Goal: Task Accomplishment & Management: Manage account settings

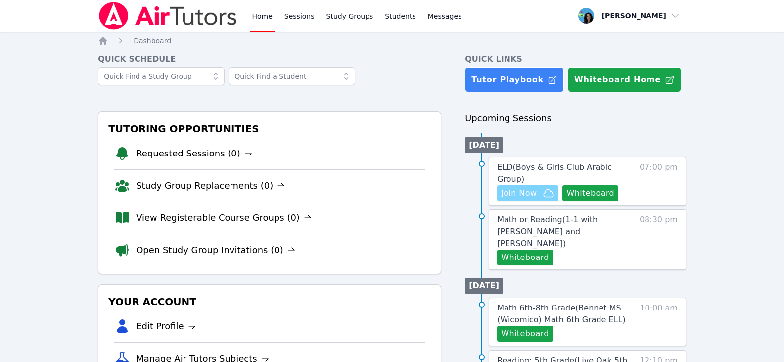
click at [532, 187] on span "Join Now" at bounding box center [519, 193] width 36 height 12
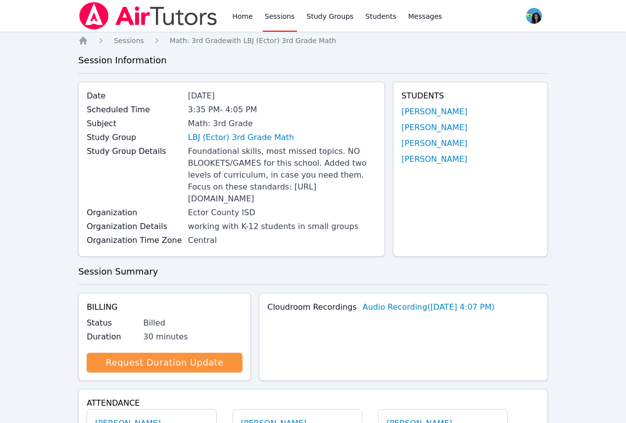
click at [279, 10] on link "Sessions" at bounding box center [280, 16] width 34 height 32
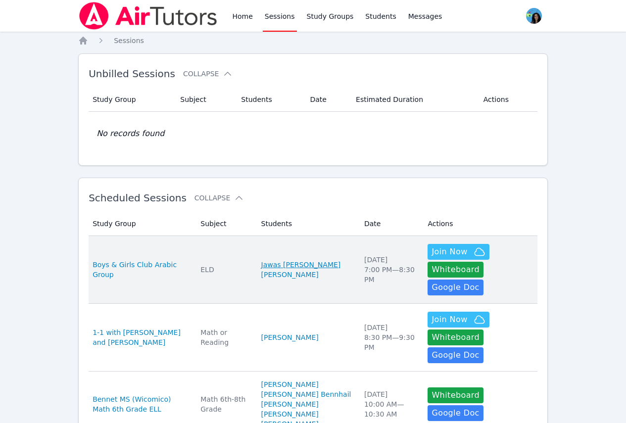
click at [280, 153] on td "No records found" at bounding box center [313, 134] width 449 height 44
click at [304, 260] on link "Jawas Jameel Muharram" at bounding box center [301, 265] width 80 height 10
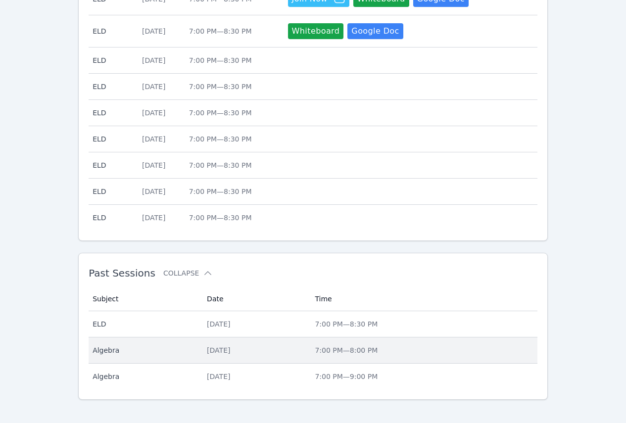
scroll to position [372, 0]
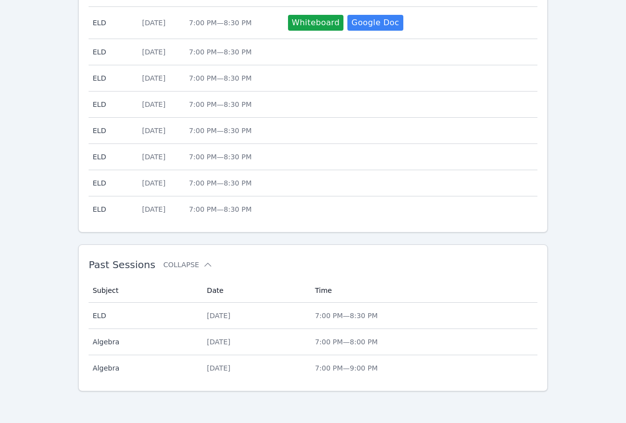
click at [309, 325] on td "Date Wed Oct 8, 2025" at bounding box center [255, 316] width 108 height 26
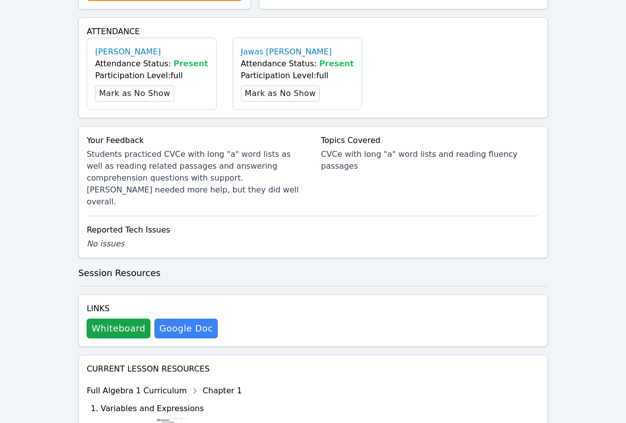
scroll to position [396, 0]
click at [103, 318] on button "Whiteboard" at bounding box center [119, 328] width 64 height 20
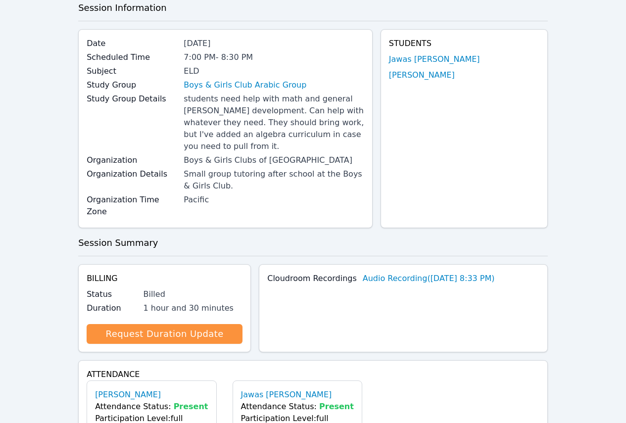
scroll to position [0, 0]
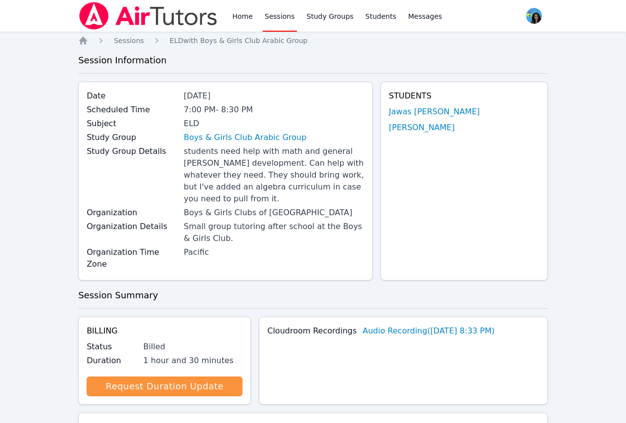
click at [263, 17] on link "Sessions" at bounding box center [280, 16] width 34 height 32
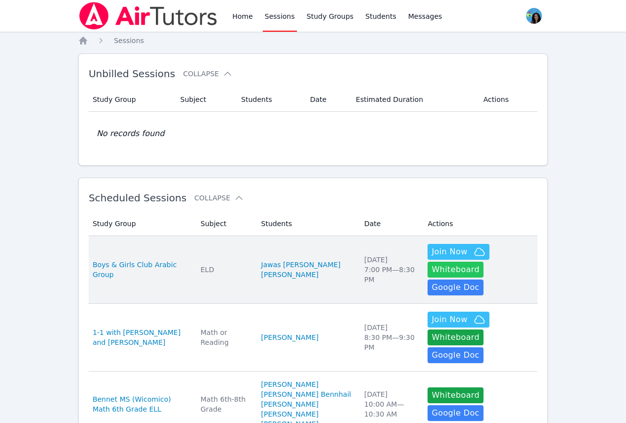
click at [483, 262] on button "Whiteboard" at bounding box center [455, 270] width 56 height 16
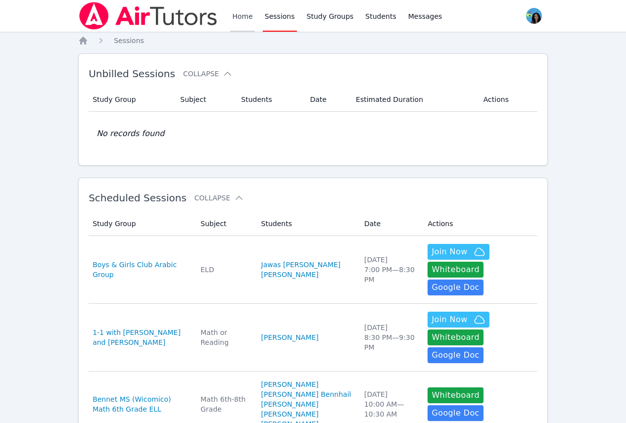
click at [249, 23] on link "Home" at bounding box center [242, 16] width 24 height 32
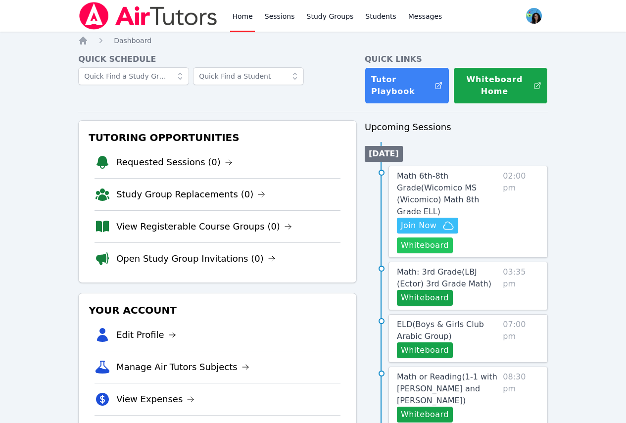
click at [442, 237] on button "Whiteboard" at bounding box center [425, 245] width 56 height 16
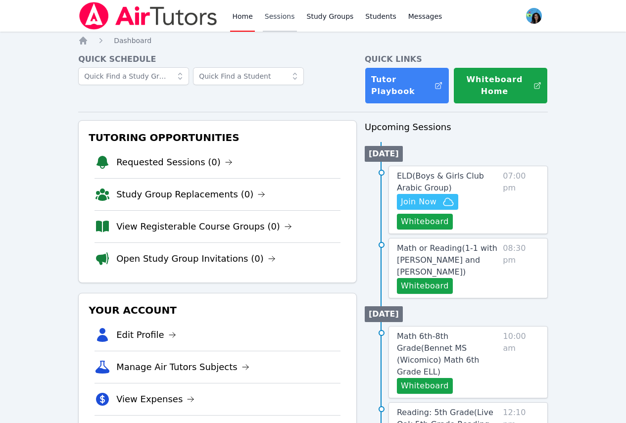
click at [271, 11] on link "Sessions" at bounding box center [280, 16] width 34 height 32
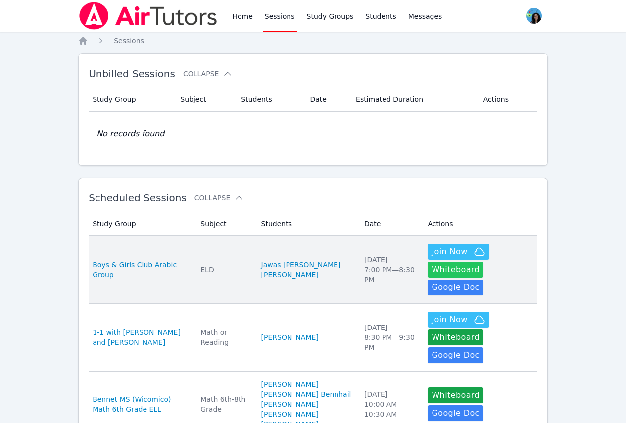
click at [483, 262] on button "Whiteboard" at bounding box center [455, 270] width 56 height 16
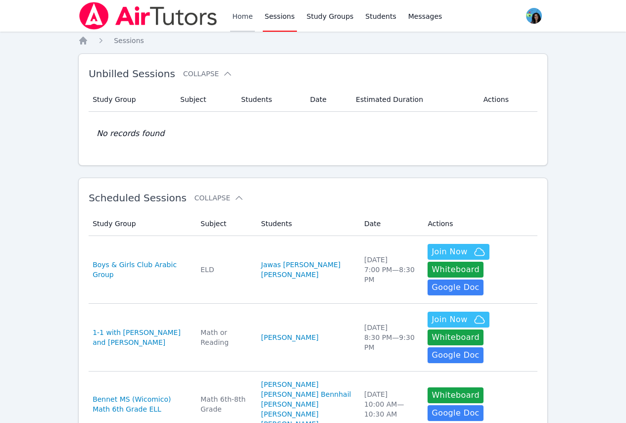
click at [243, 26] on link "Home" at bounding box center [242, 16] width 24 height 32
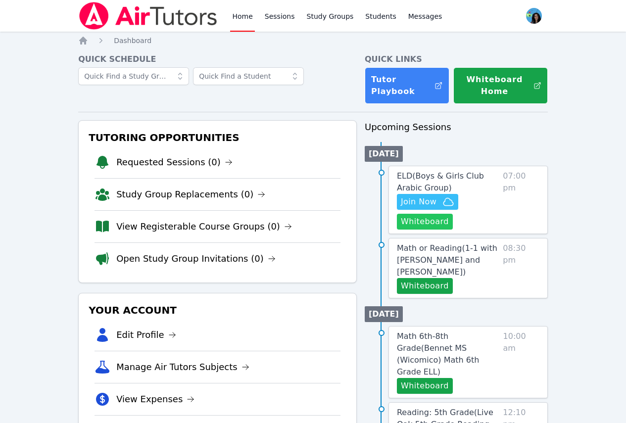
click at [447, 226] on button "Whiteboard" at bounding box center [425, 222] width 56 height 16
click at [270, 15] on link "Sessions" at bounding box center [280, 16] width 34 height 32
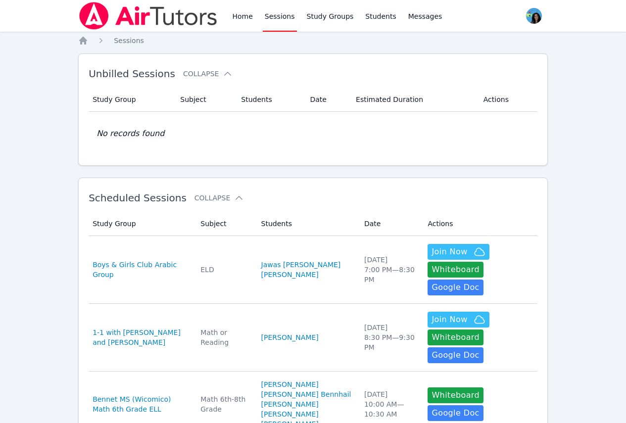
drag, startPoint x: 587, startPoint y: 89, endPoint x: 572, endPoint y: 81, distance: 16.4
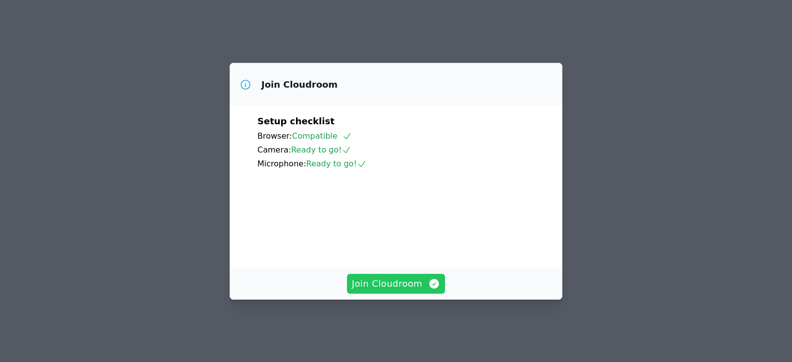
click at [401, 290] on span "Join Cloudroom" at bounding box center [396, 284] width 89 height 14
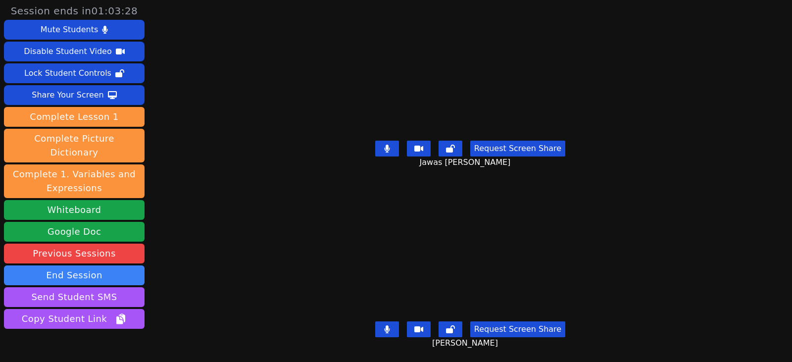
drag, startPoint x: 386, startPoint y: 143, endPoint x: 400, endPoint y: 192, distance: 50.9
click at [386, 144] on icon at bounding box center [386, 148] width 5 height 8
click at [386, 325] on icon at bounding box center [386, 329] width 5 height 8
drag, startPoint x: 378, startPoint y: 324, endPoint x: 335, endPoint y: 323, distance: 43.1
click at [378, 324] on button at bounding box center [387, 329] width 24 height 16
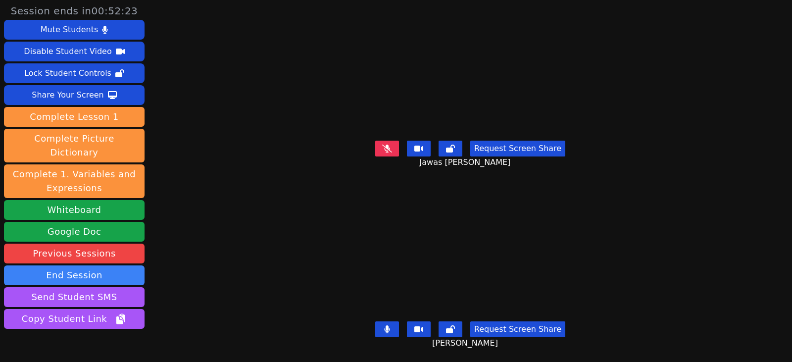
drag, startPoint x: 386, startPoint y: 319, endPoint x: 407, endPoint y: 288, distance: 37.7
click at [386, 325] on icon at bounding box center [386, 329] width 5 height 8
click at [382, 144] on icon at bounding box center [387, 148] width 10 height 8
click at [382, 325] on icon at bounding box center [387, 329] width 10 height 8
click at [381, 321] on button at bounding box center [387, 329] width 24 height 16
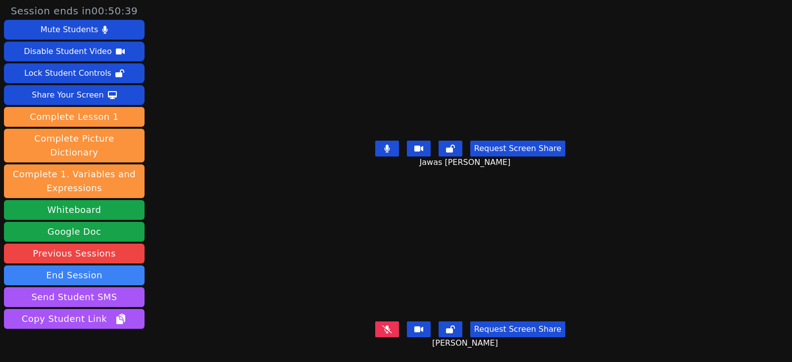
click at [391, 321] on button at bounding box center [387, 329] width 24 height 16
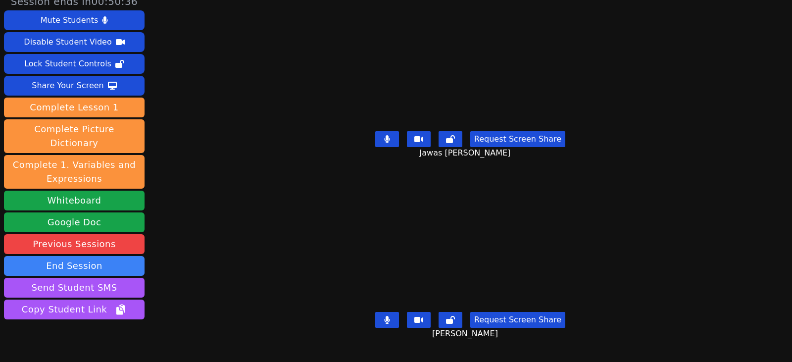
scroll to position [38, 0]
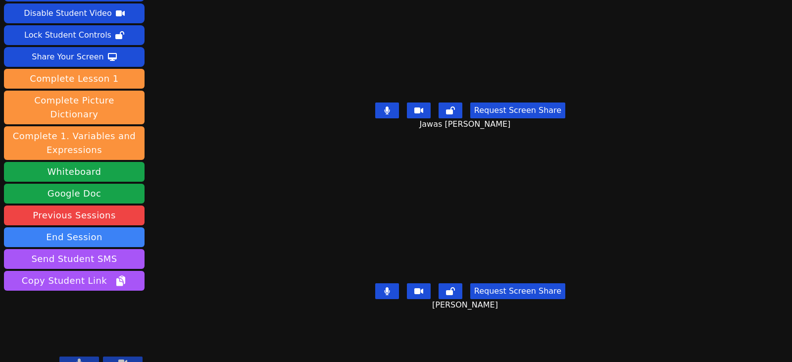
click at [281, 209] on div "Session ends in 00:49:39 Mute Students Disable Student Video Lock Student Contr…" at bounding box center [396, 143] width 792 height 362
click at [391, 287] on button at bounding box center [387, 291] width 24 height 16
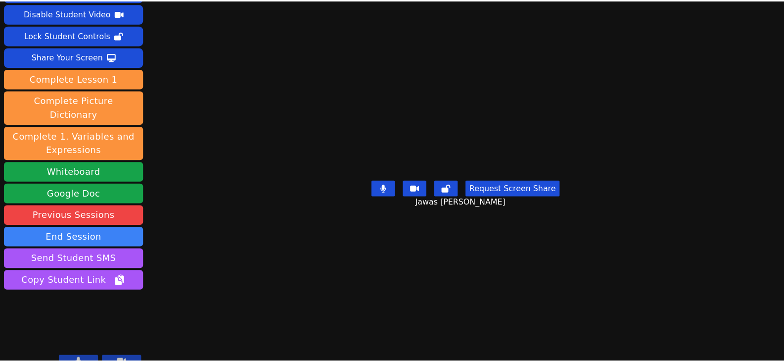
scroll to position [0, 0]
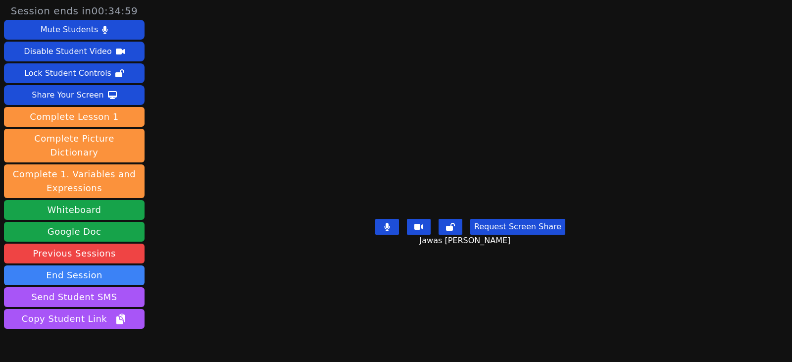
click at [754, 150] on div "Session ends in 00:34:59 Mute Students Disable Student Video Lock Student Contr…" at bounding box center [396, 181] width 792 height 362
click at [387, 231] on icon at bounding box center [386, 227] width 5 height 8
click at [384, 231] on icon at bounding box center [387, 227] width 10 height 8
click at [389, 234] on button at bounding box center [387, 227] width 24 height 16
click at [394, 234] on button at bounding box center [387, 227] width 24 height 16
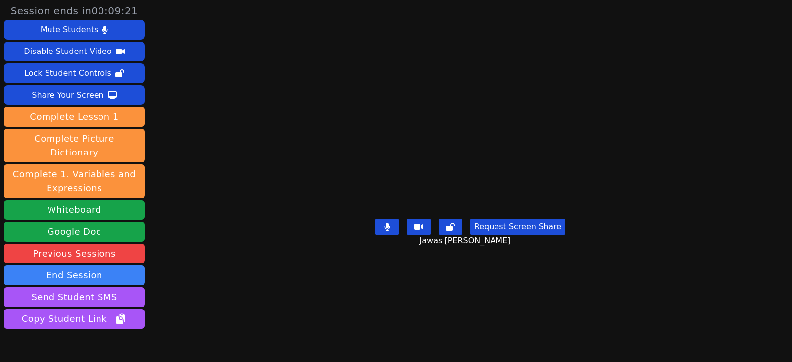
click at [387, 231] on icon at bounding box center [386, 227] width 5 height 8
click at [385, 234] on button at bounding box center [387, 227] width 24 height 16
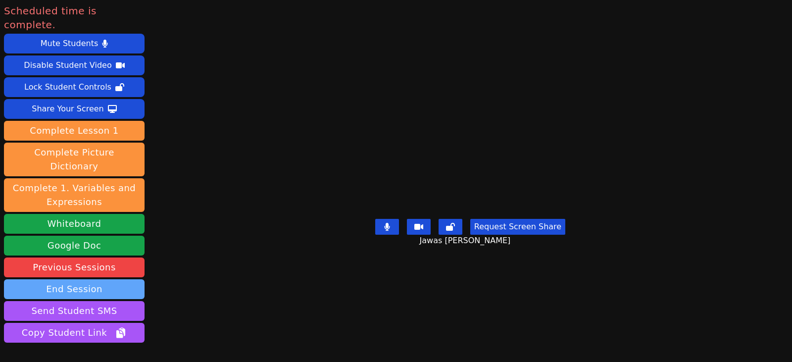
click at [118, 279] on button "End Session" at bounding box center [74, 289] width 140 height 20
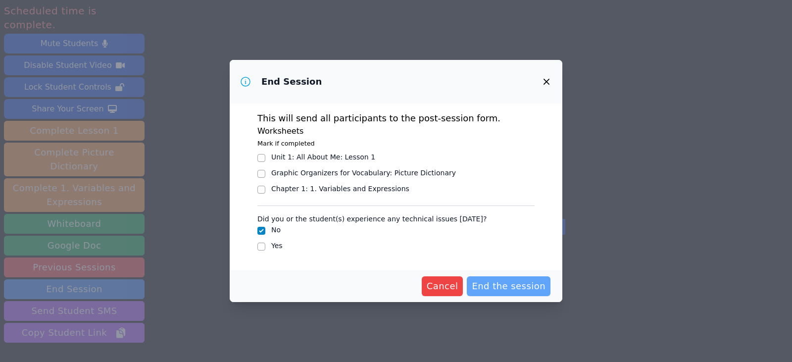
click at [530, 286] on span "End the session" at bounding box center [508, 286] width 74 height 14
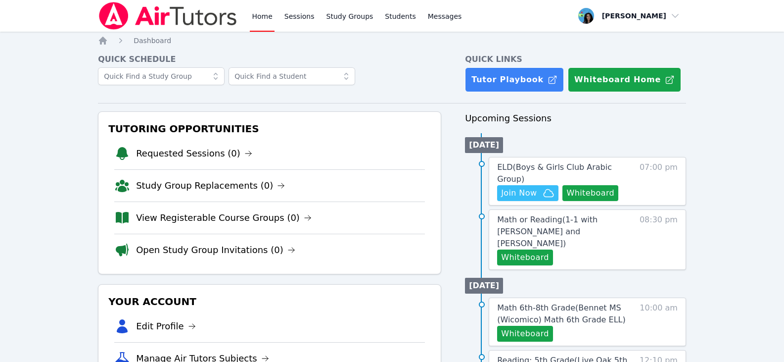
drag, startPoint x: 177, startPoint y: 7, endPoint x: 190, endPoint y: 16, distance: 16.1
click at [177, 7] on img at bounding box center [168, 16] width 140 height 28
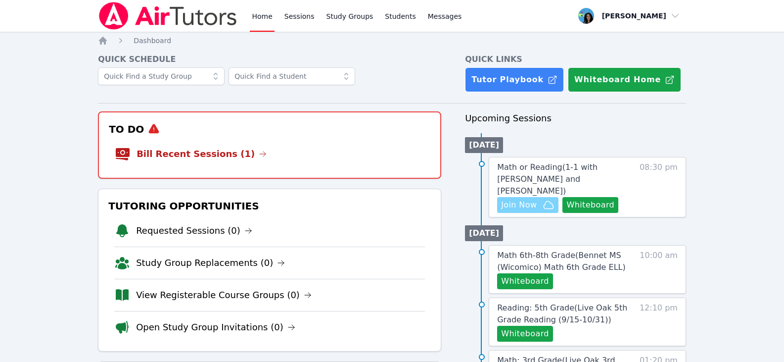
click at [518, 204] on span "Join Now" at bounding box center [519, 205] width 36 height 12
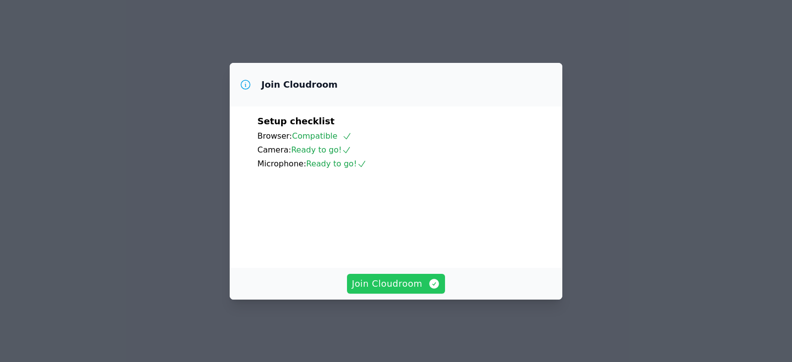
click at [394, 290] on span "Join Cloudroom" at bounding box center [396, 284] width 89 height 14
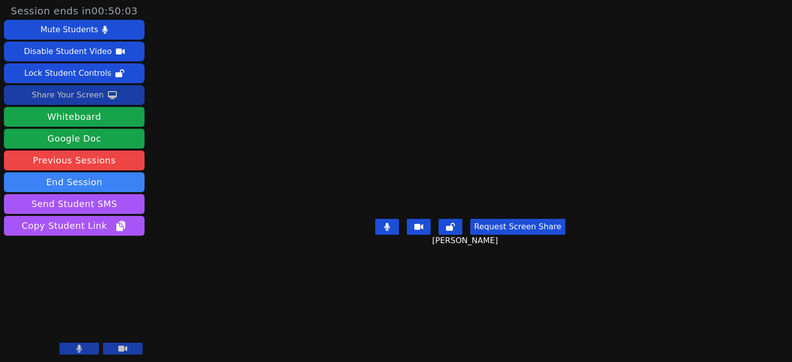
click at [84, 91] on div "Share Your Screen" at bounding box center [68, 95] width 72 height 16
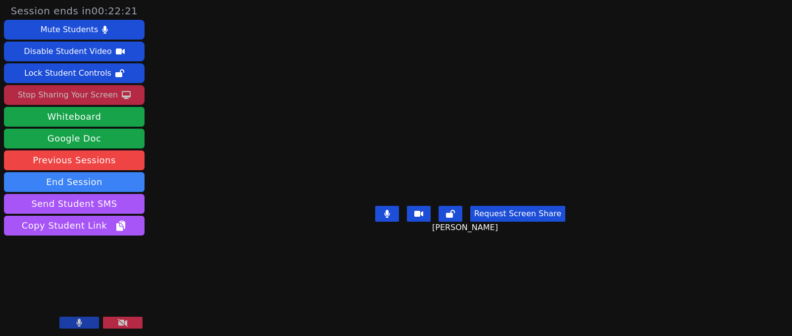
click at [576, 268] on main "Mishary Almengash Request Screen Share Mishary Almengash" at bounding box center [469, 168] width 341 height 336
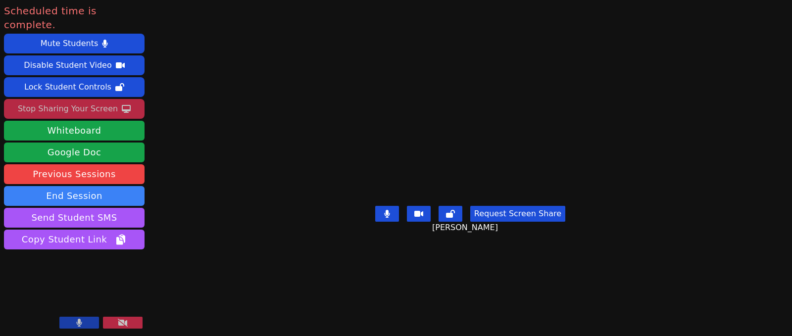
click at [80, 101] on div "Stop Sharing Your Screen" at bounding box center [68, 109] width 100 height 16
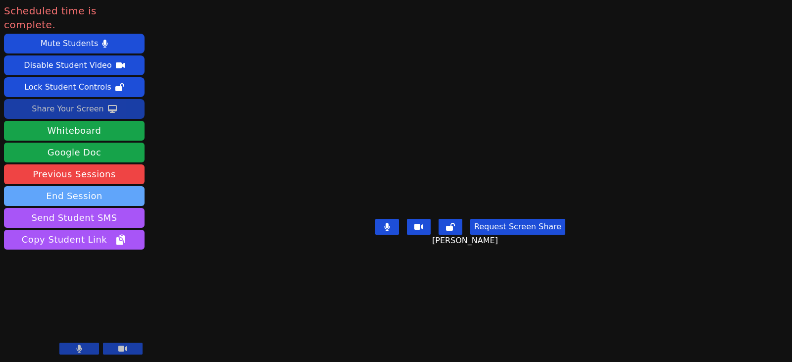
click at [138, 187] on button "End Session" at bounding box center [74, 196] width 140 height 20
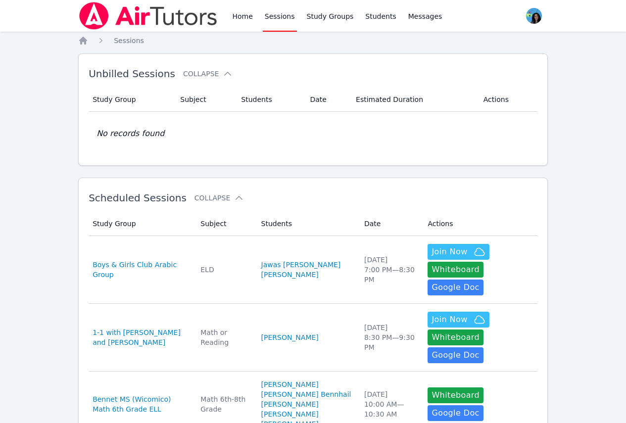
click at [277, 15] on link "Sessions" at bounding box center [280, 16] width 34 height 32
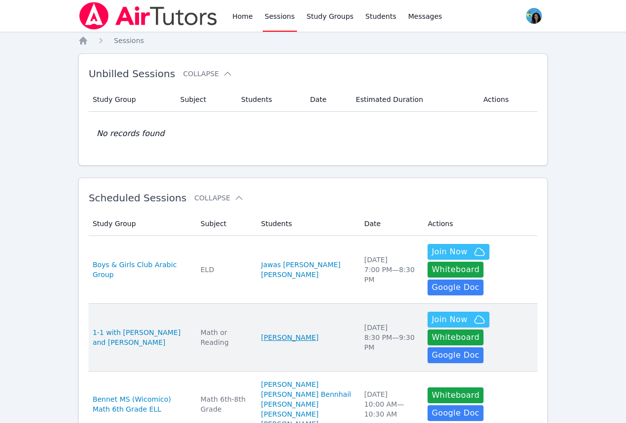
click at [309, 332] on link "[PERSON_NAME]" at bounding box center [289, 337] width 57 height 10
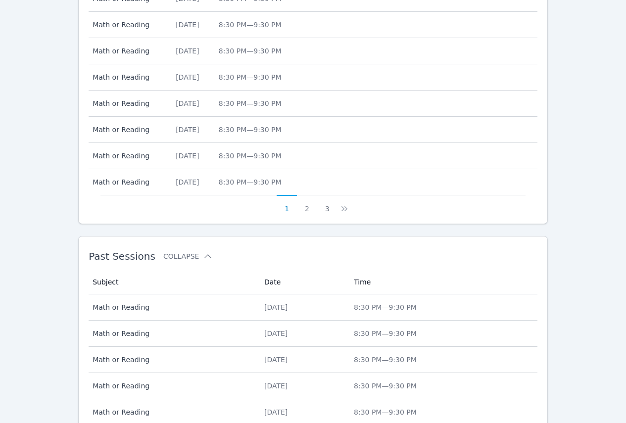
scroll to position [556, 0]
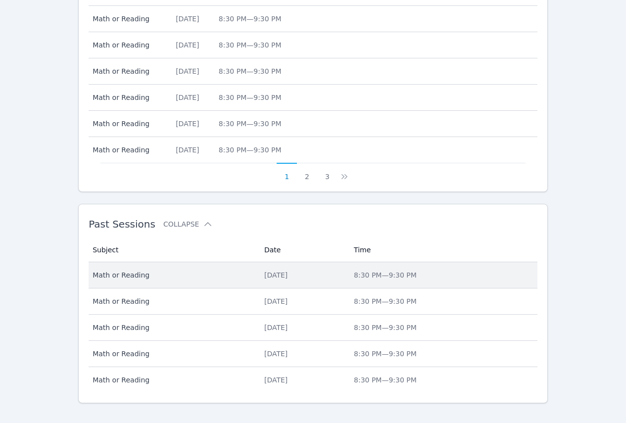
click at [314, 270] on div "Wed Oct 8, 2025" at bounding box center [303, 275] width 78 height 10
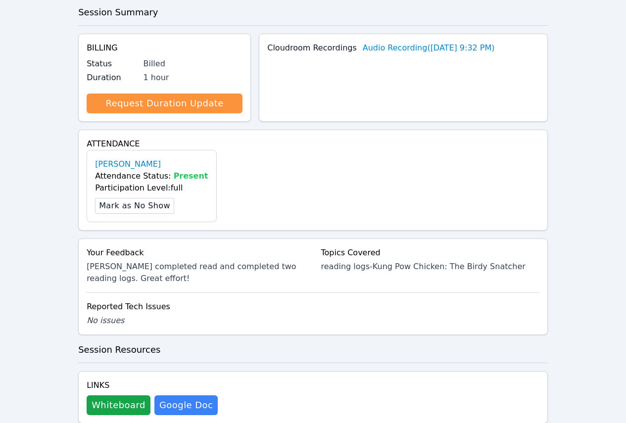
scroll to position [266, 0]
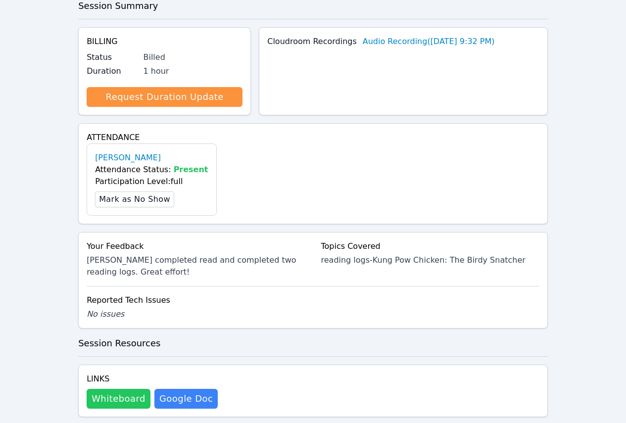
click at [119, 389] on button "Whiteboard" at bounding box center [119, 399] width 64 height 20
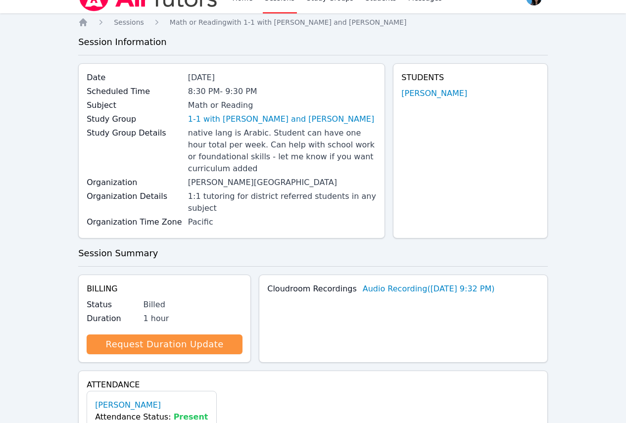
scroll to position [0, 0]
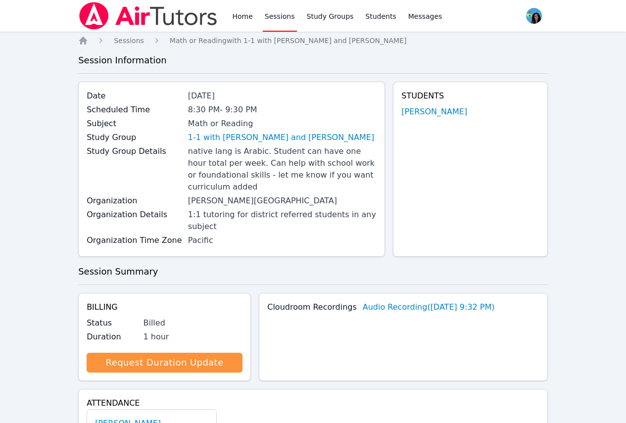
drag, startPoint x: 244, startPoint y: 20, endPoint x: 255, endPoint y: 25, distance: 11.8
click at [244, 20] on link "Home" at bounding box center [242, 16] width 24 height 32
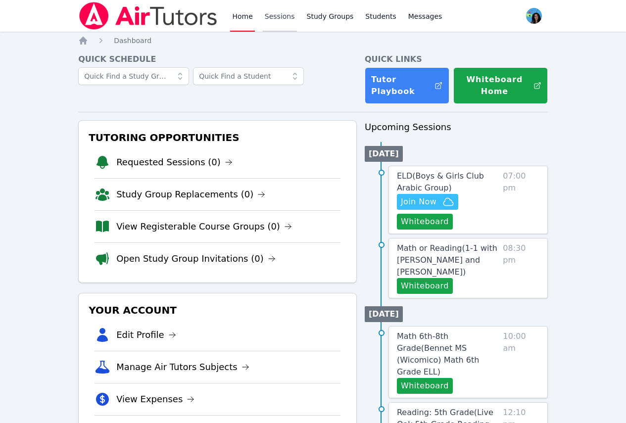
click at [276, 24] on link "Sessions" at bounding box center [280, 16] width 34 height 32
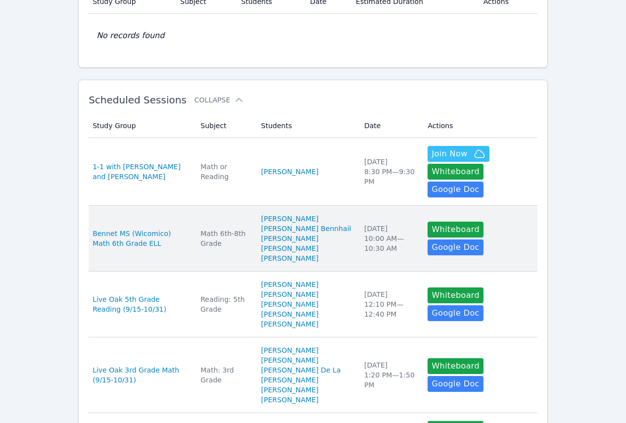
scroll to position [99, 0]
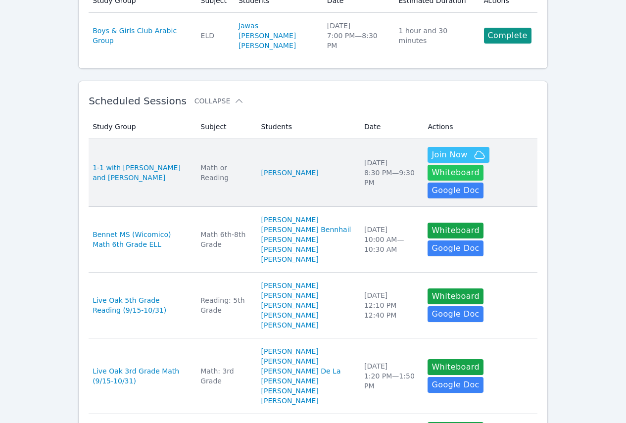
click at [483, 165] on button "Whiteboard" at bounding box center [455, 173] width 56 height 16
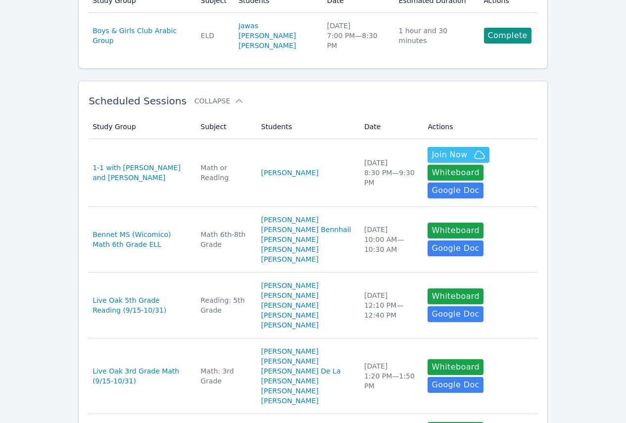
scroll to position [0, 0]
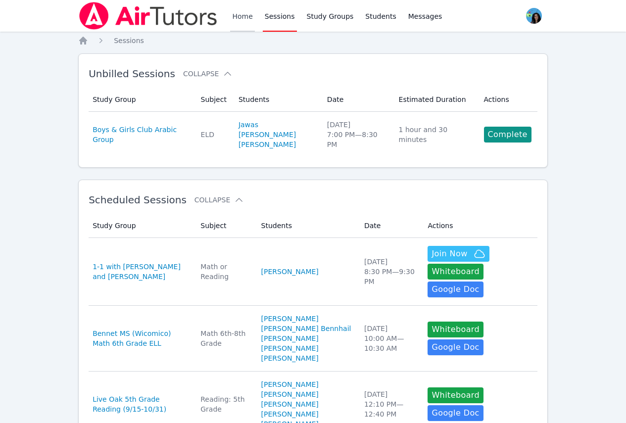
click at [247, 24] on link "Home" at bounding box center [242, 16] width 24 height 32
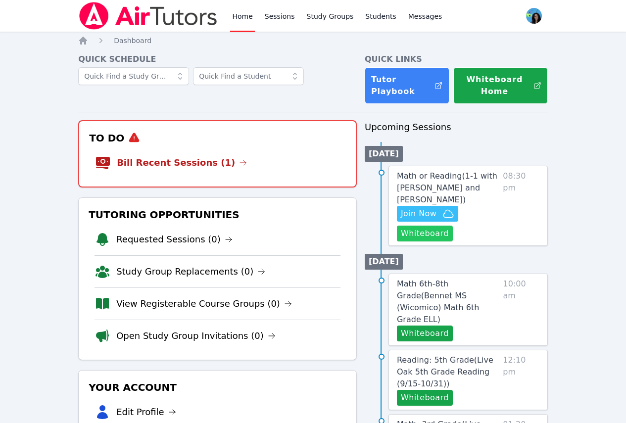
click at [438, 231] on button "Whiteboard" at bounding box center [425, 234] width 56 height 16
click at [179, 13] on img at bounding box center [148, 16] width 140 height 28
click at [239, 159] on icon at bounding box center [243, 163] width 8 height 8
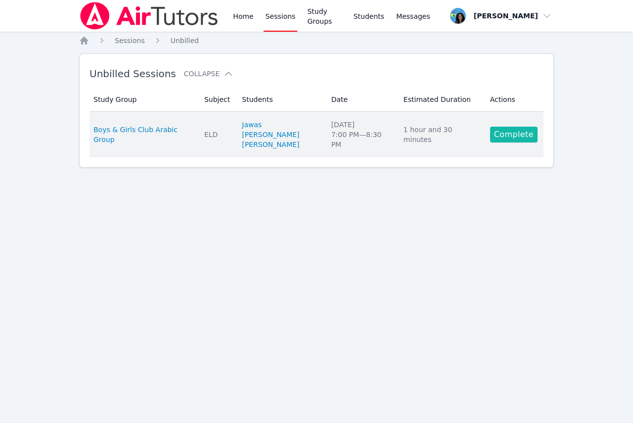
click at [508, 127] on link "Complete" at bounding box center [513, 135] width 47 height 16
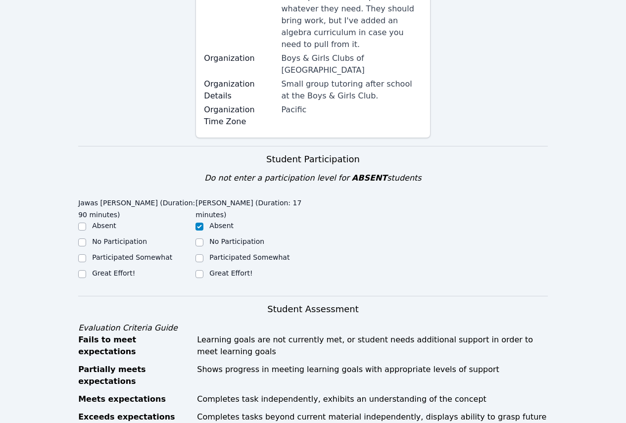
scroll to position [247, 0]
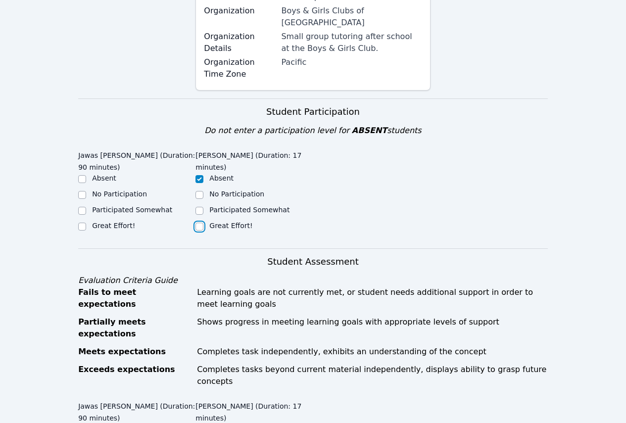
click at [196, 223] on input "Great Effort!" at bounding box center [199, 227] width 8 height 8
checkbox input "true"
checkbox input "false"
click at [109, 222] on label "Great Effort!" at bounding box center [113, 226] width 43 height 8
click at [86, 223] on input "Great Effort!" at bounding box center [82, 227] width 8 height 8
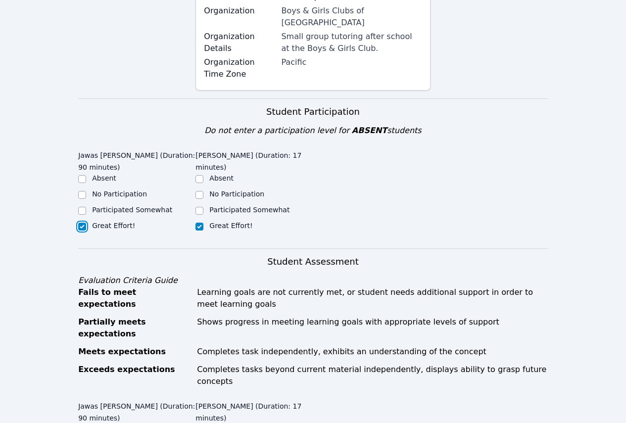
checkbox input "true"
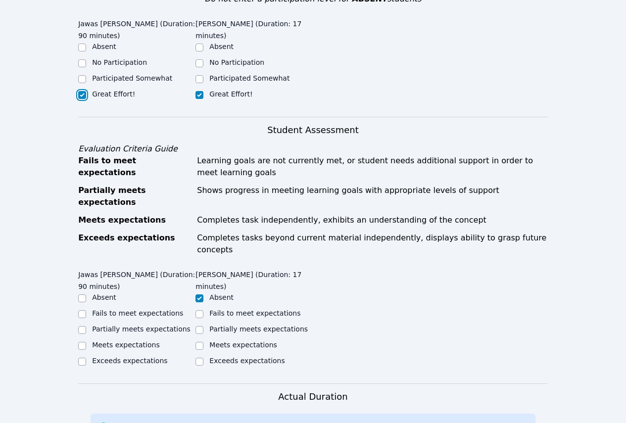
scroll to position [396, 0]
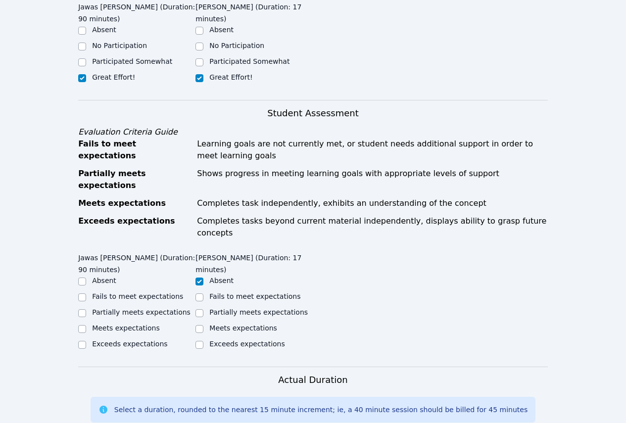
click at [149, 308] on label "Partially meets expectations" at bounding box center [141, 312] width 98 height 8
click at [80, 309] on input "Partially meets expectations" at bounding box center [82, 313] width 8 height 8
checkbox input "true"
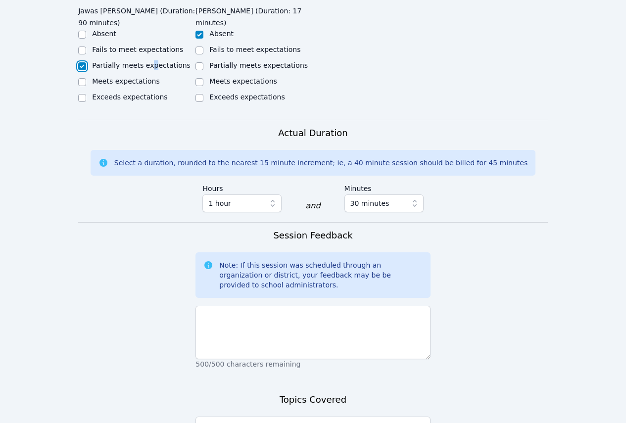
scroll to position [643, 0]
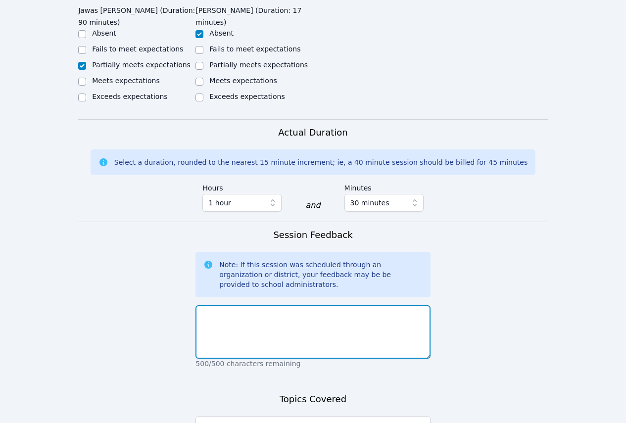
click at [325, 305] on textarea at bounding box center [312, 331] width 234 height 53
click at [304, 305] on textarea at bounding box center [312, 331] width 234 height 53
click at [303, 305] on textarea at bounding box center [312, 331] width 234 height 53
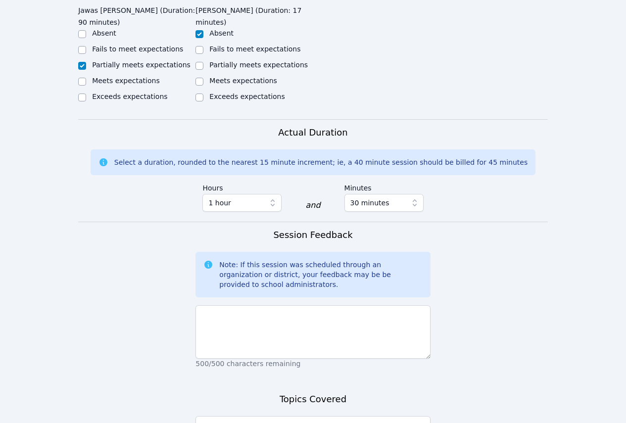
click at [322, 252] on div "Note: If this session was scheduled through an organization or district, your f…" at bounding box center [312, 275] width 234 height 46
